Goal: Navigation & Orientation: Find specific page/section

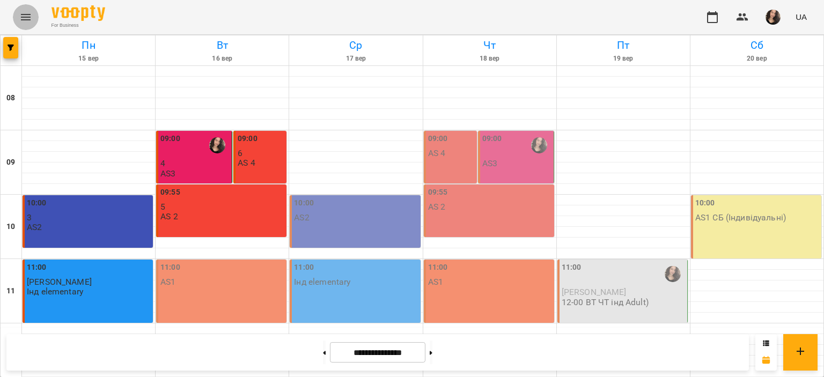
click at [31, 17] on icon "Menu" at bounding box center [25, 17] width 13 height 13
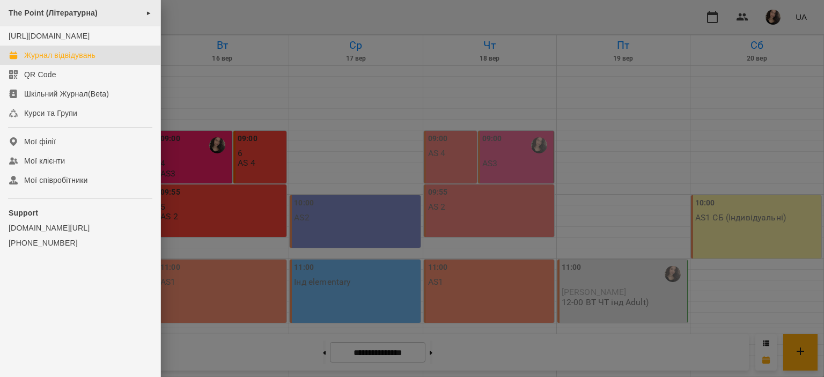
click at [74, 12] on span "The Point (Літературна)" at bounding box center [53, 13] width 89 height 9
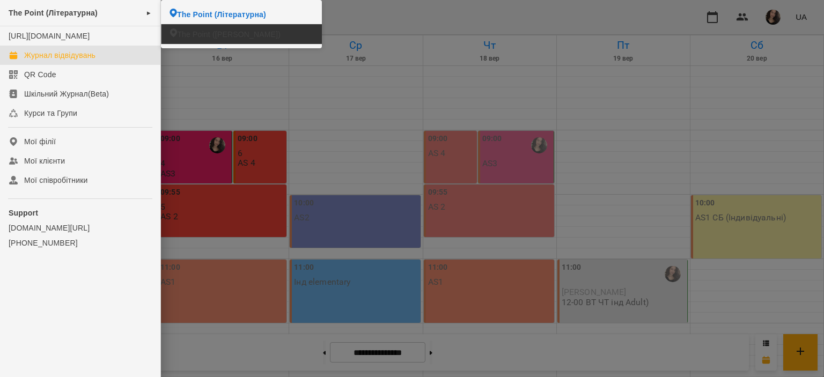
click at [195, 27] on li "The Point (Донцова)" at bounding box center [241, 34] width 160 height 20
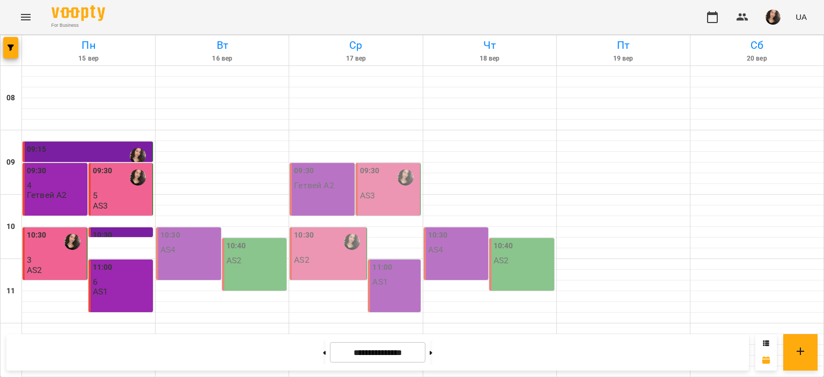
scroll to position [507, 0]
